Goal: Obtain resource: Obtain resource

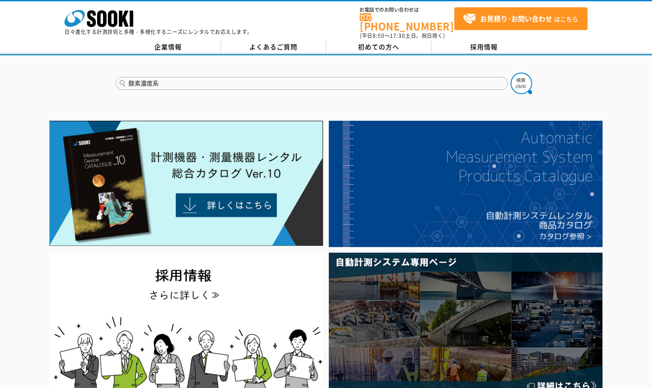
click at [511, 73] on button at bounding box center [522, 84] width 22 height 22
click at [179, 77] on input "酸素濃度系" at bounding box center [312, 83] width 393 height 13
type input "酸素濃度"
click at [511, 73] on button at bounding box center [522, 84] width 22 height 22
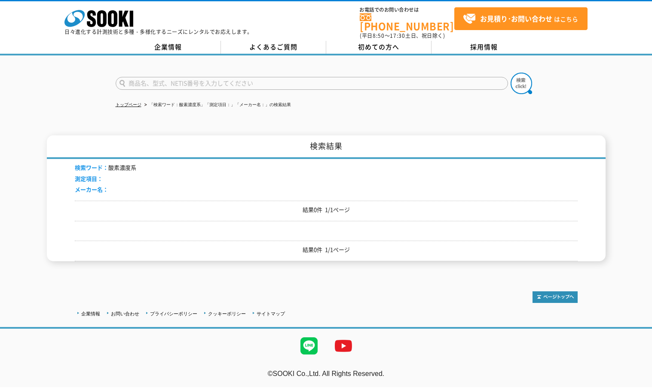
click at [202, 77] on input "text" at bounding box center [312, 83] width 393 height 13
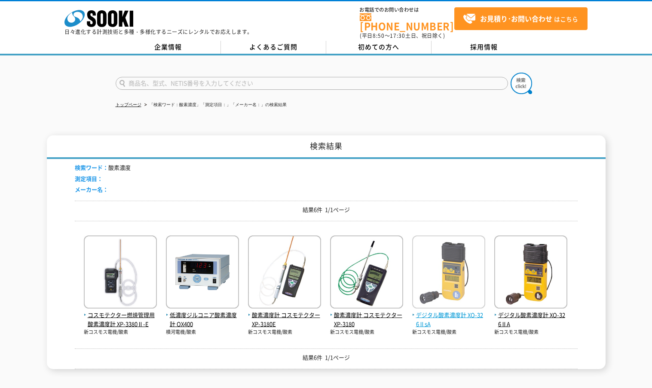
click at [442, 312] on span "デジタル酸素濃度計 XO-326ⅡsA" at bounding box center [448, 320] width 73 height 18
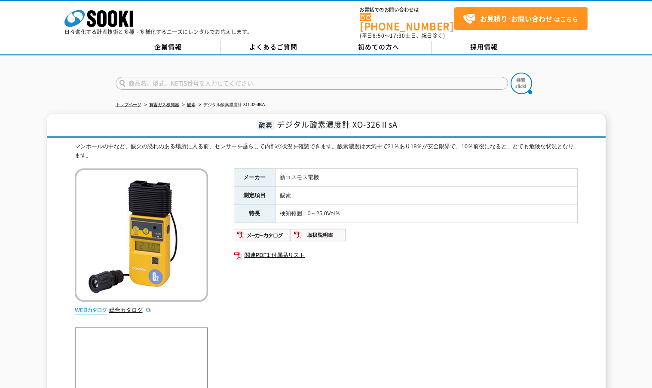
click at [409, 298] on div "メーカー 新コスモス電機 測定項目 酸素 特長 検知範囲：0～25.0Vol％ 関連PDF1 付属品リスト" at bounding box center [406, 261] width 344 height 185
click at [117, 307] on link "総合カタログ" at bounding box center [130, 310] width 42 height 6
